Goal: Task Accomplishment & Management: Use online tool/utility

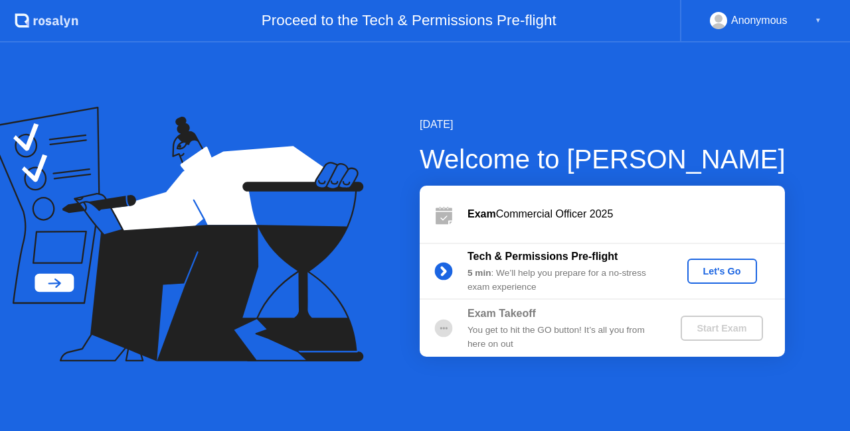
click at [58, 31] on div ".st0{fill:#f0f8ff;} .st1{fill:#d4e3ff;} .st2{fill:#b4c2ff;} background" at bounding box center [39, 21] width 78 height 42
click at [57, 26] on icon ".st0{fill:#f0f8ff;} .st1{fill:#d4e3ff;} .st2{fill:#b4c2ff;} background" at bounding box center [47, 20] width 64 height 21
click at [773, 36] on div "Anonymous ▼" at bounding box center [765, 21] width 170 height 42
click at [770, 13] on div "Anonymous" at bounding box center [759, 20] width 56 height 17
click at [775, 23] on div "Anonymous" at bounding box center [759, 20] width 56 height 17
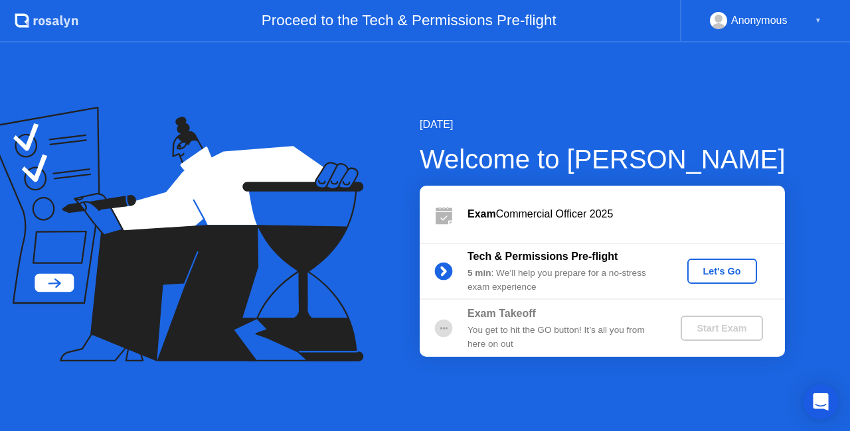
click at [815, 391] on div "Open Intercom Messenger" at bounding box center [820, 402] width 35 height 35
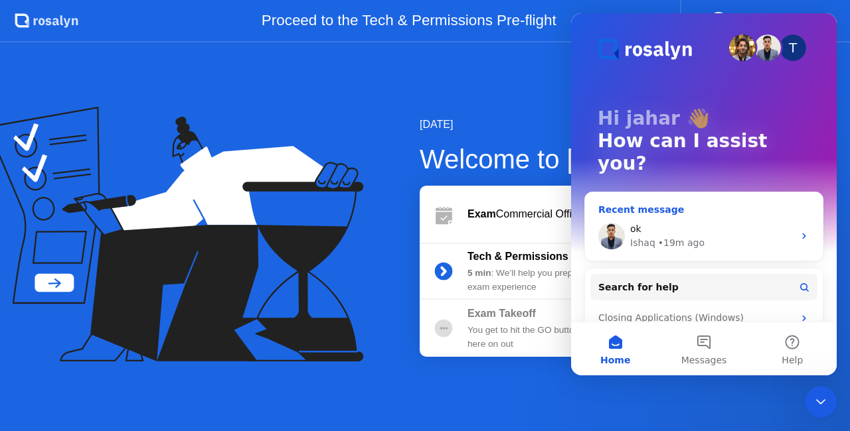
click at [738, 222] on div "ok" at bounding box center [711, 229] width 163 height 14
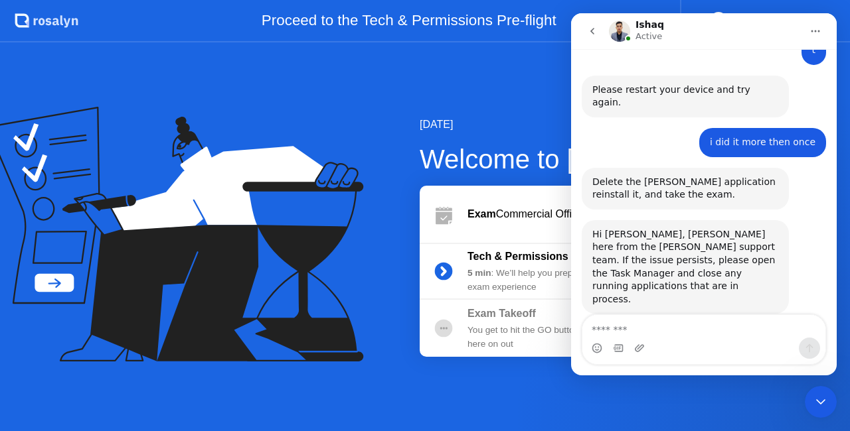
click at [669, 336] on textarea "Message…" at bounding box center [703, 326] width 243 height 23
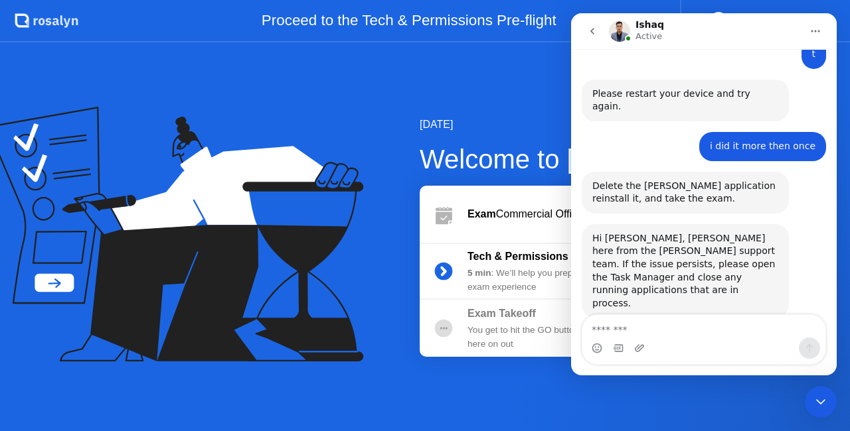
scroll to position [1555, 0]
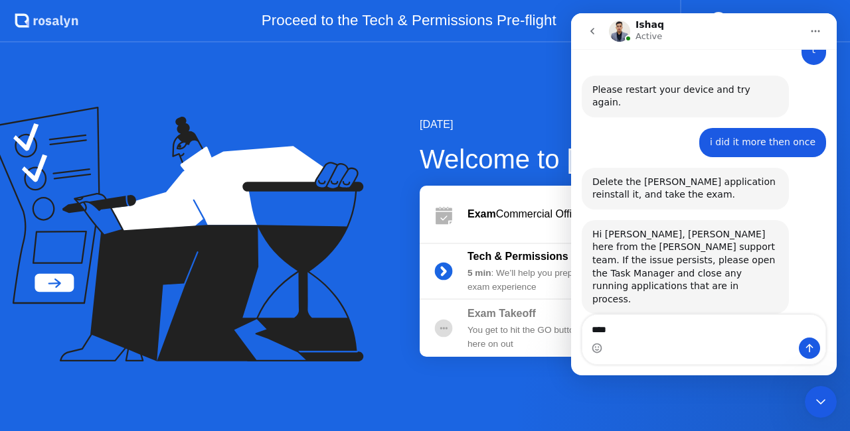
type textarea "*****"
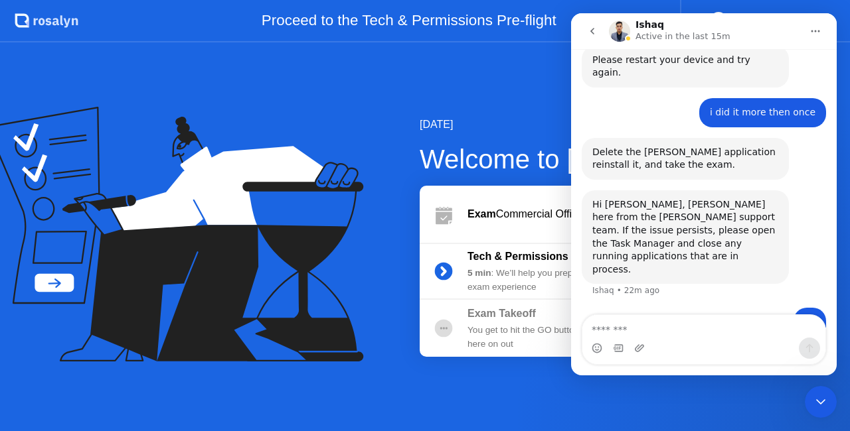
click at [421, 295] on div "Tech & Permissions Pre-flight 5 min : We’ll help you prepare for a no-stress ex…" at bounding box center [602, 271] width 365 height 57
click at [585, 31] on button "go back" at bounding box center [592, 31] width 25 height 25
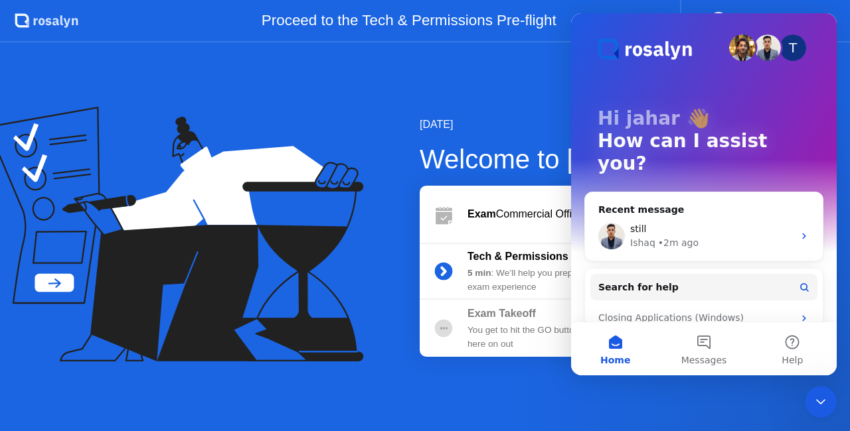
scroll to position [0, 0]
click at [568, 61] on div "[DATE] Welcome to [PERSON_NAME] Exam Commercial Officer 2025 Tech & Permissions…" at bounding box center [425, 236] width 850 height 389
click at [483, 111] on div "[DATE] Welcome to [PERSON_NAME] Exam Commercial Officer 2025 Tech & Permissions…" at bounding box center [425, 236] width 850 height 389
click at [820, 421] on div "[DATE] Welcome to [PERSON_NAME] Exam Commercial Officer 2025 Tech & Permissions…" at bounding box center [425, 236] width 850 height 389
click at [820, 418] on div "[DATE] Welcome to [PERSON_NAME] Exam Commercial Officer 2025 Tech & Permissions…" at bounding box center [425, 236] width 850 height 389
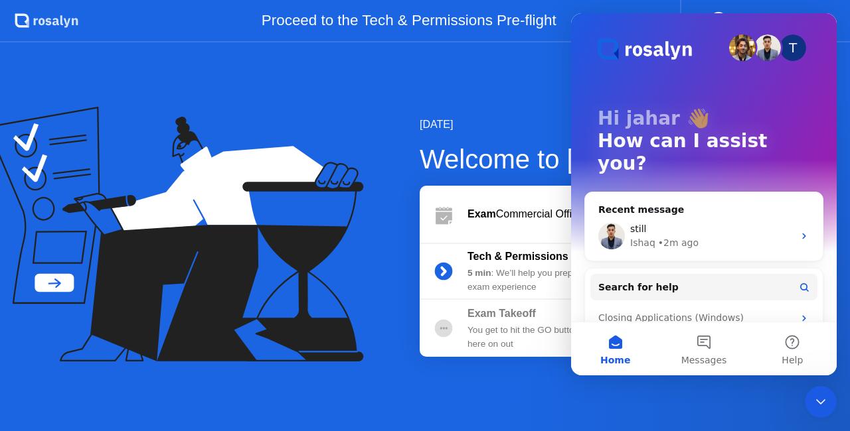
click at [817, 408] on icon "Close Intercom Messenger" at bounding box center [821, 402] width 16 height 16
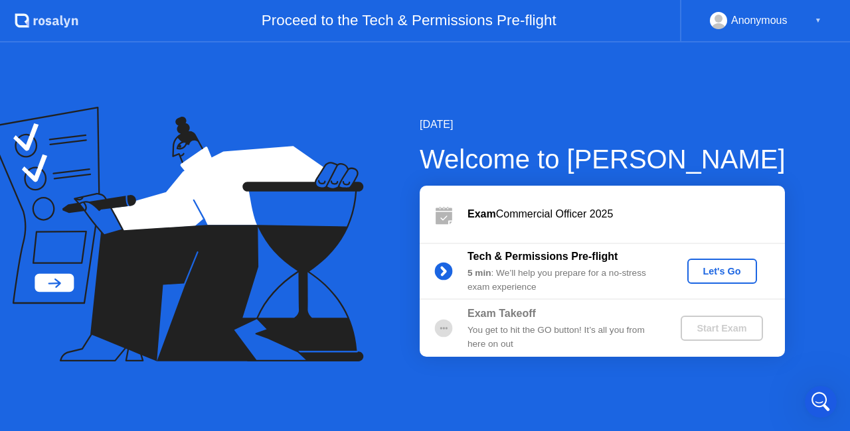
click at [719, 277] on div "Let's Go" at bounding box center [721, 271] width 59 height 11
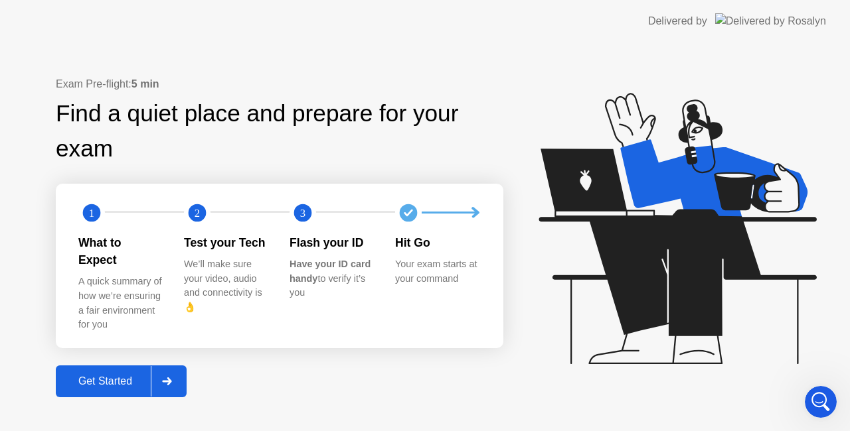
click at [149, 376] on div "Get Started" at bounding box center [105, 382] width 91 height 12
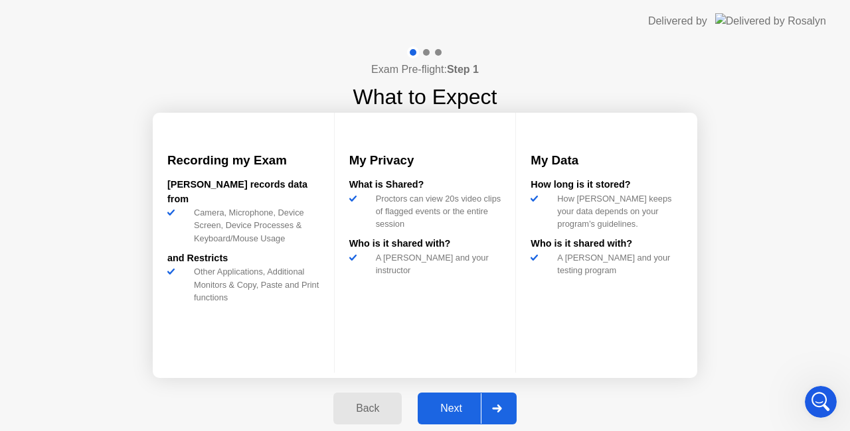
click at [443, 405] on div "Next" at bounding box center [451, 409] width 59 height 12
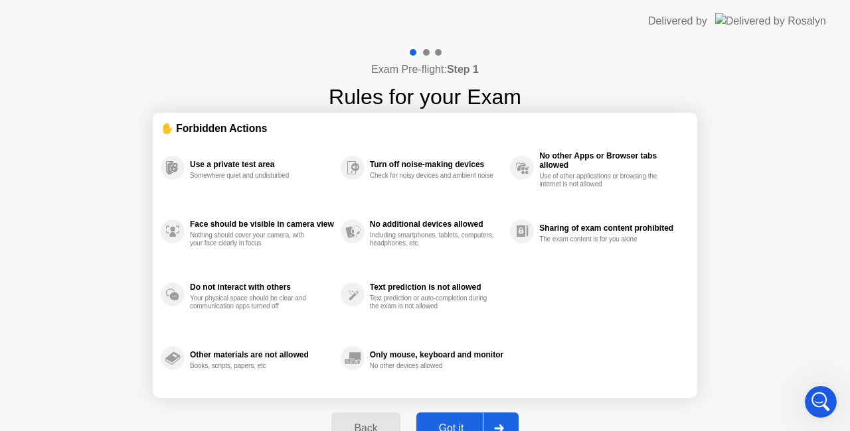
click at [453, 423] on div "Got it" at bounding box center [451, 429] width 62 height 12
select select "**********"
select select "*******"
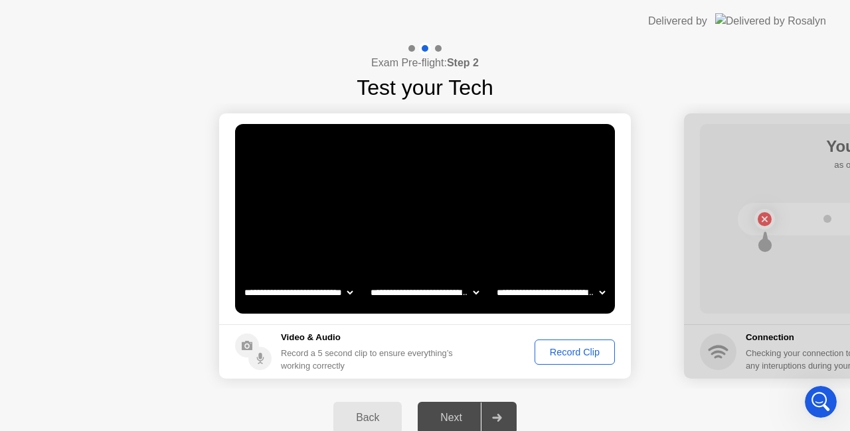
click at [566, 356] on div "Record Clip" at bounding box center [574, 352] width 71 height 11
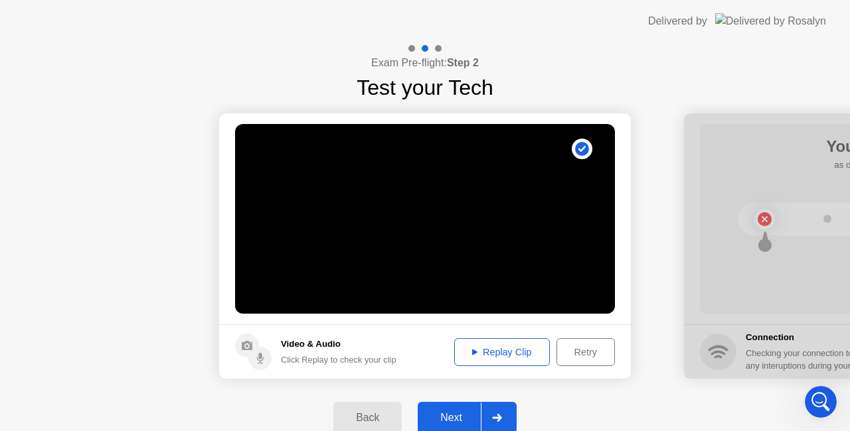
click at [475, 415] on div "Next" at bounding box center [451, 418] width 59 height 12
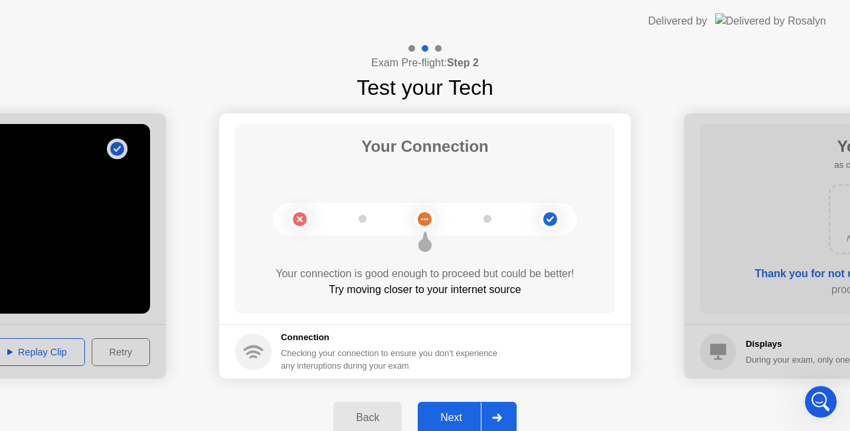
click at [475, 415] on div "Next" at bounding box center [451, 418] width 59 height 12
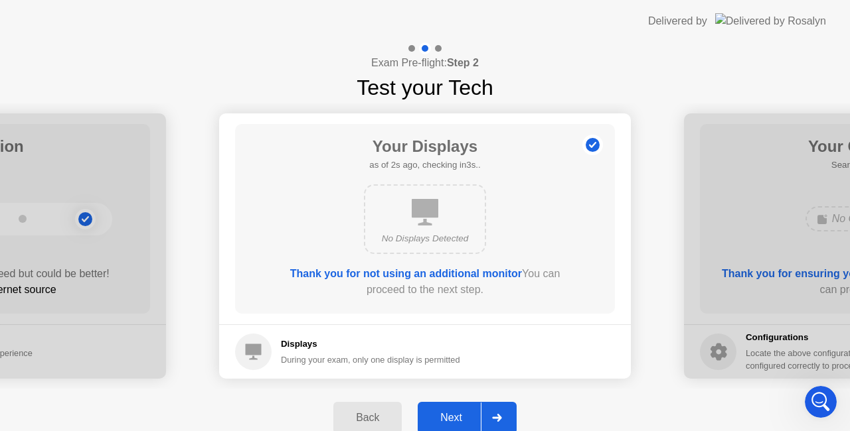
click at [475, 415] on div "Next" at bounding box center [451, 418] width 59 height 12
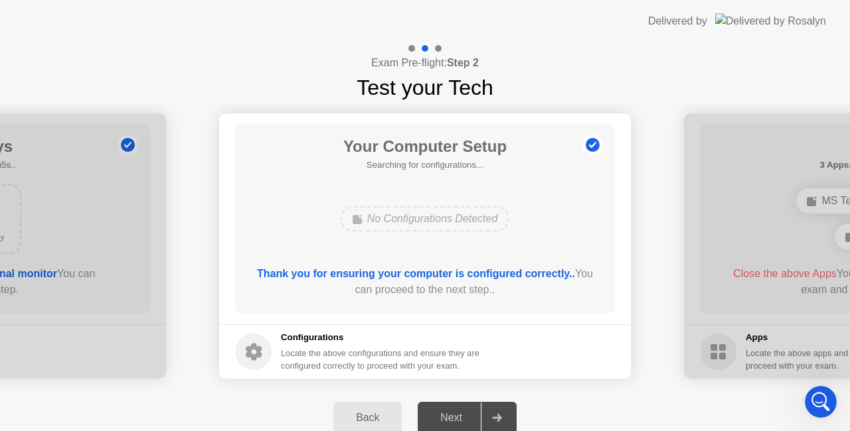
click at [476, 273] on b "Thank you for ensuring your computer is configured correctly.." at bounding box center [416, 273] width 318 height 11
click at [770, 23] on img at bounding box center [770, 20] width 111 height 15
click at [707, 27] on div "Delivered by" at bounding box center [677, 21] width 59 height 16
